Goal: Task Accomplishment & Management: Manage account settings

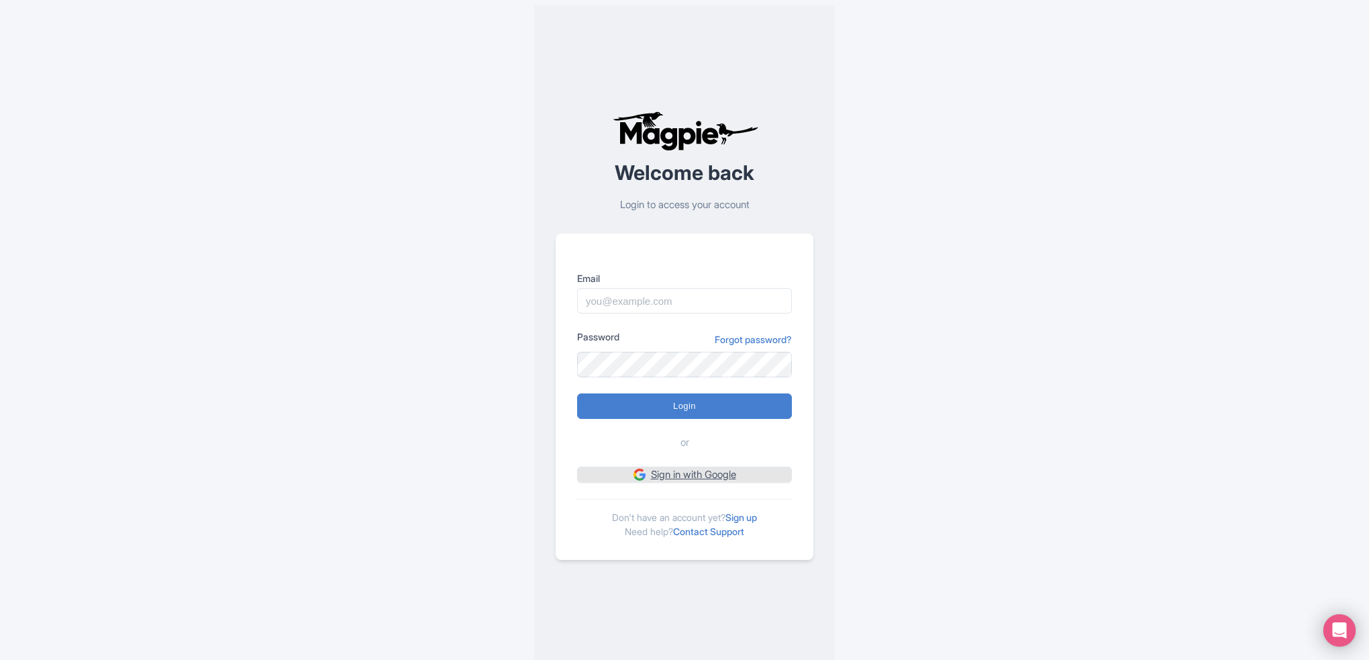
click at [678, 477] on link "Sign in with Google" at bounding box center [684, 474] width 215 height 17
click at [664, 474] on link "Sign in with Google" at bounding box center [684, 474] width 215 height 17
